Goal: Navigation & Orientation: Find specific page/section

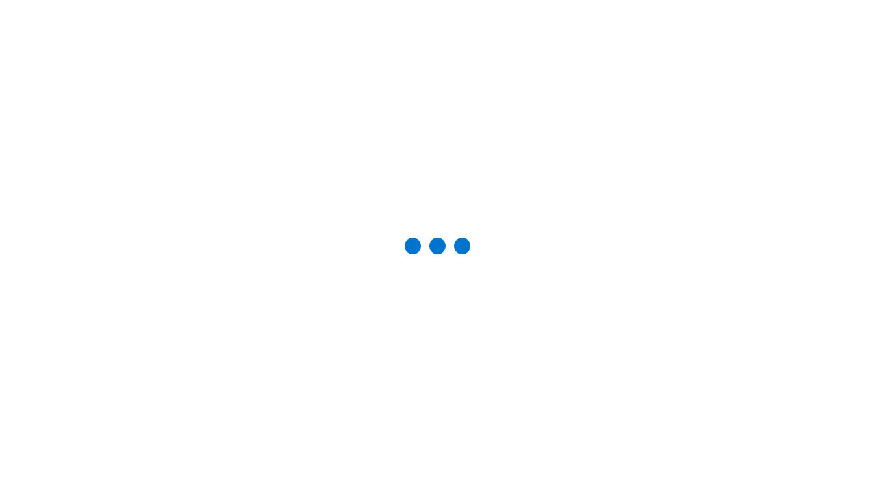
click at [0, 0] on div "Studio Projects" at bounding box center [0, 0] width 0 height 0
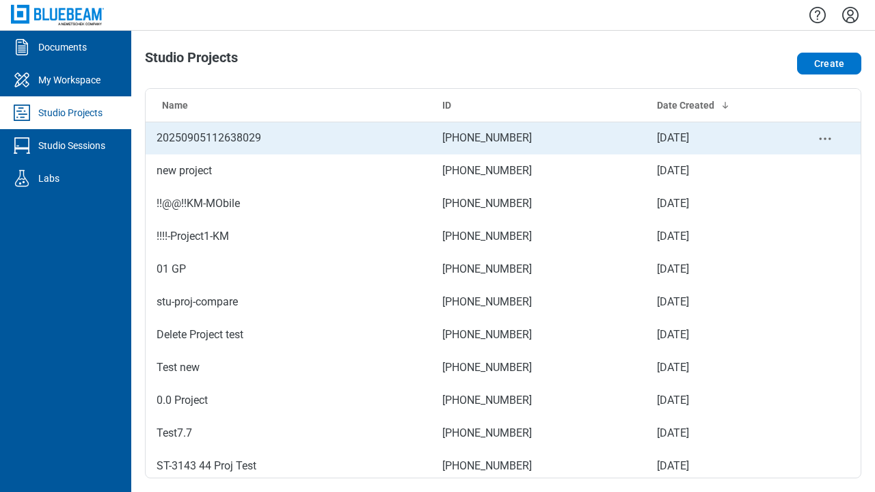
click at [498, 138] on td "[PHONE_NUMBER]" at bounding box center [538, 138] width 215 height 33
